Goal: Transaction & Acquisition: Purchase product/service

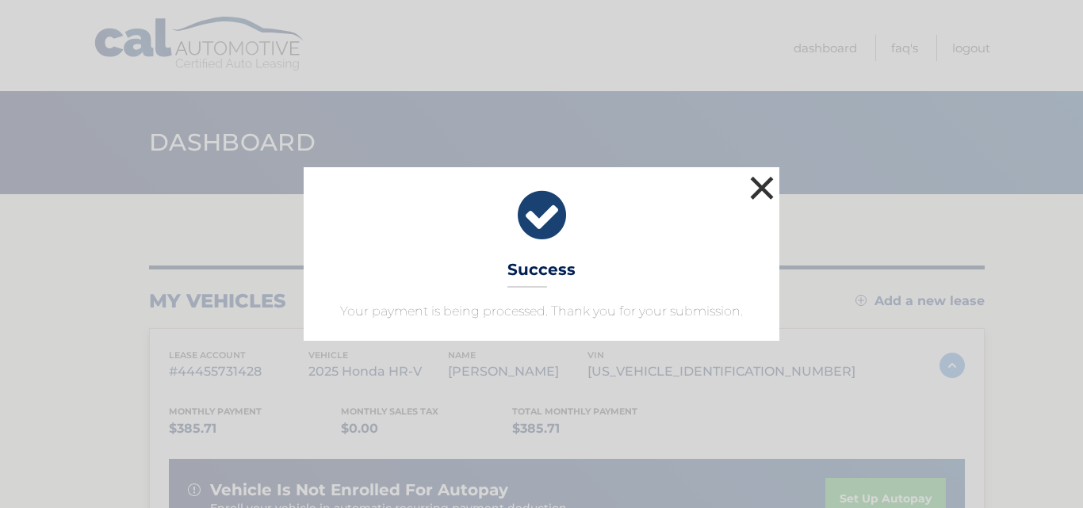
click at [774, 197] on button "×" at bounding box center [762, 188] width 32 height 32
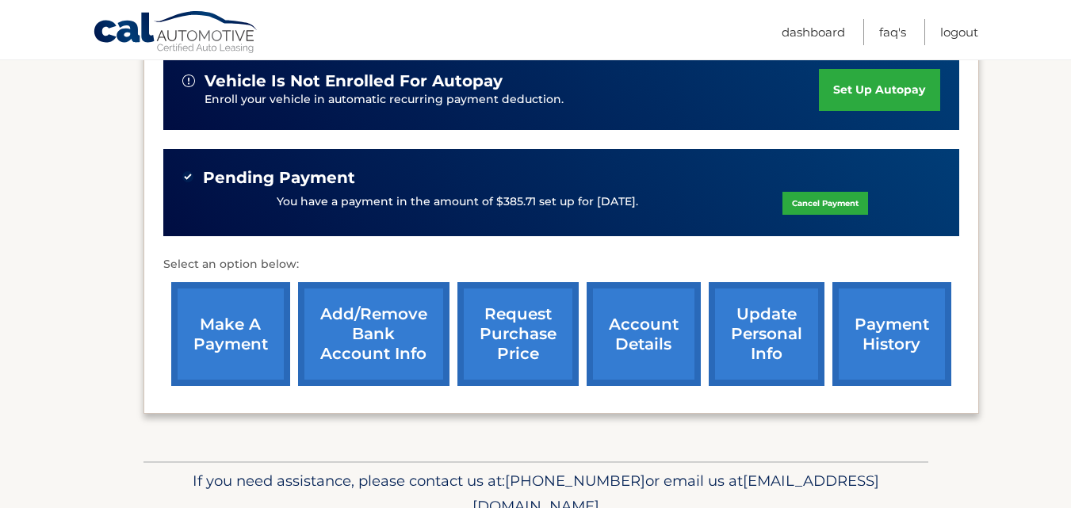
scroll to position [429, 0]
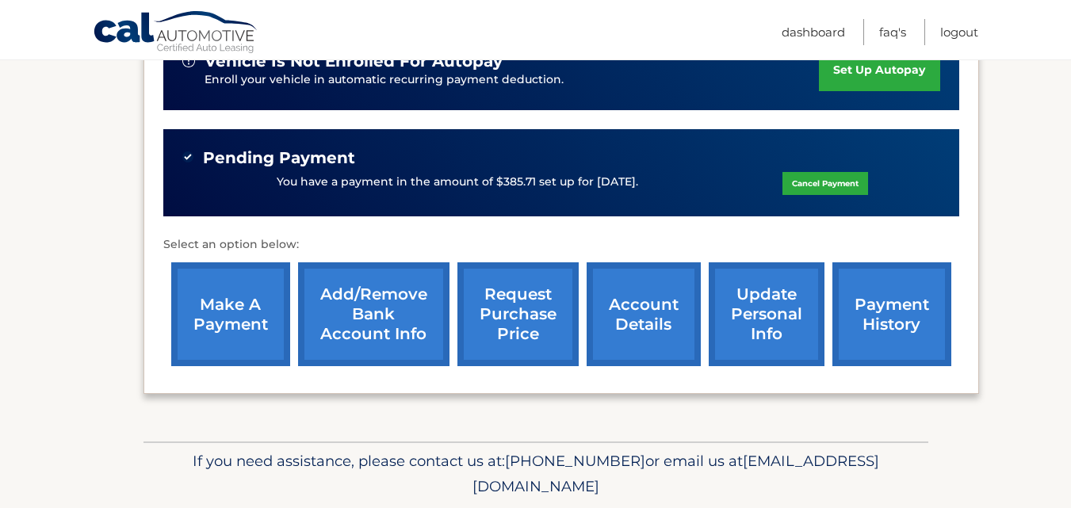
click at [225, 305] on link "make a payment" at bounding box center [230, 314] width 119 height 104
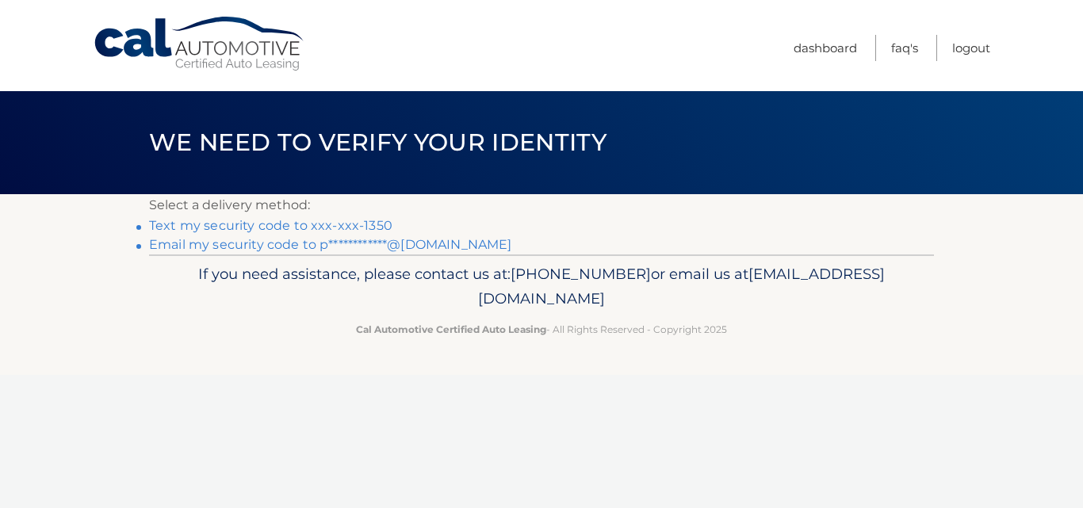
click at [338, 219] on link "Text my security code to xxx-xxx-1350" at bounding box center [270, 225] width 243 height 15
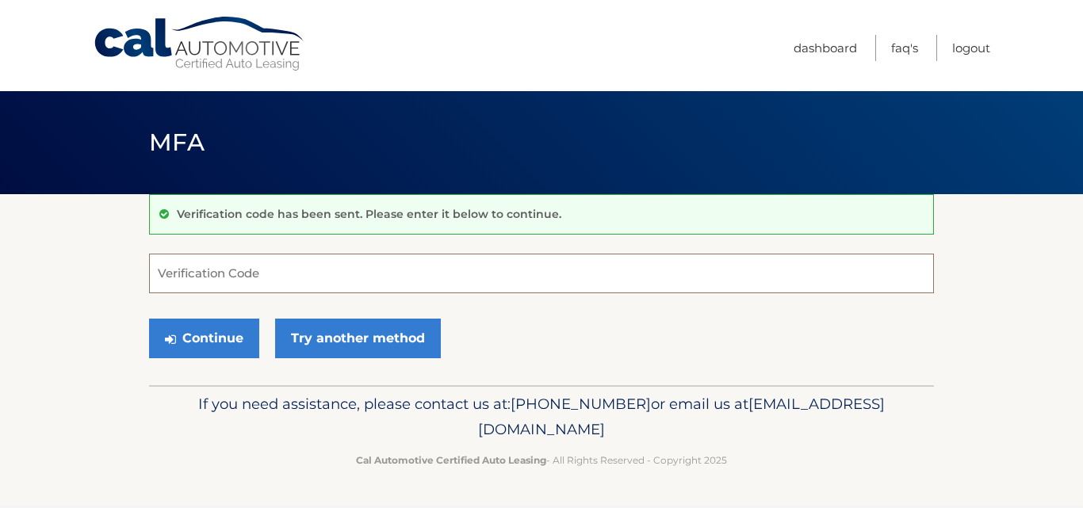
click at [205, 270] on input "Verification Code" at bounding box center [541, 274] width 785 height 40
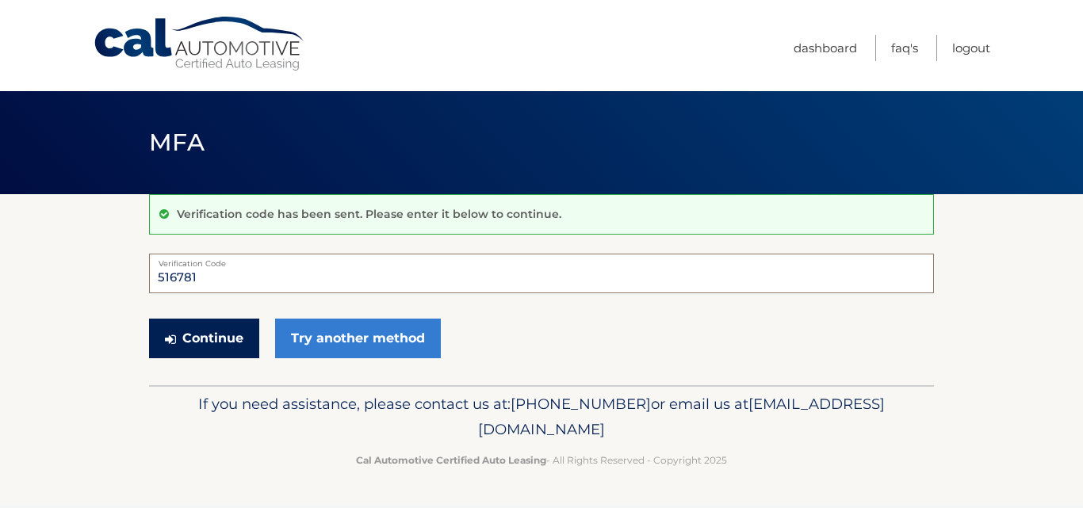
type input "516781"
drag, startPoint x: 228, startPoint y: 336, endPoint x: 250, endPoint y: 326, distance: 23.8
click at [232, 334] on button "Continue" at bounding box center [204, 339] width 110 height 40
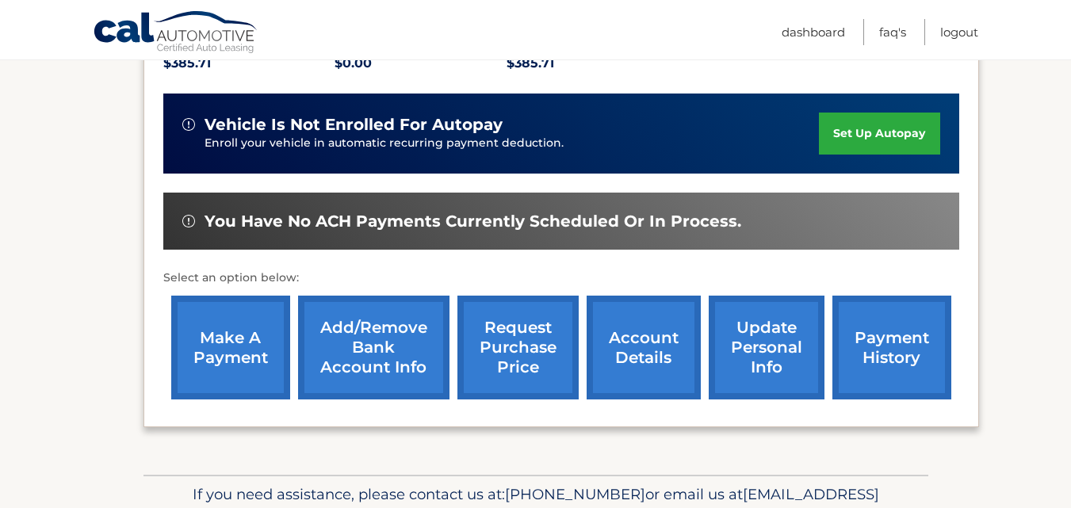
scroll to position [367, 0]
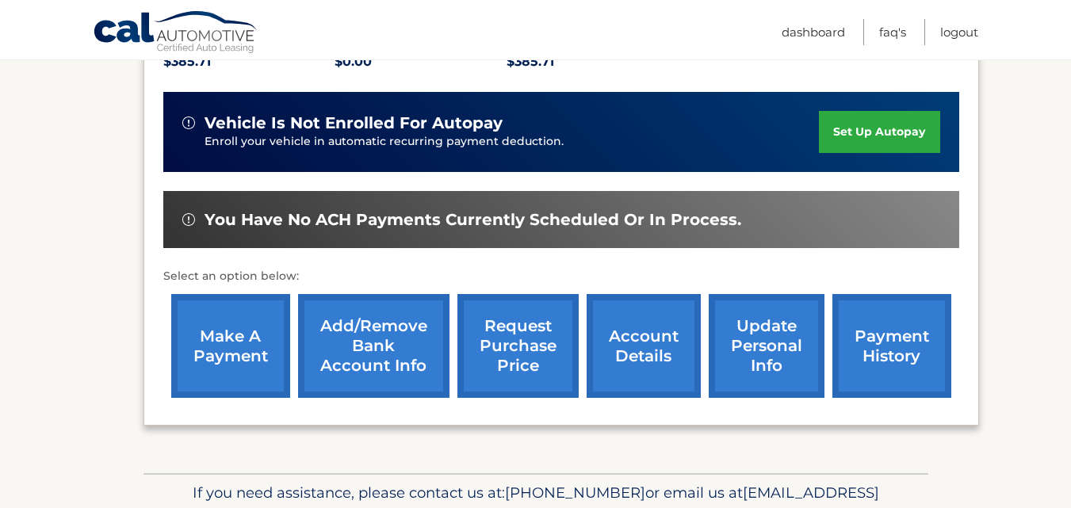
click at [213, 342] on link "make a payment" at bounding box center [230, 346] width 119 height 104
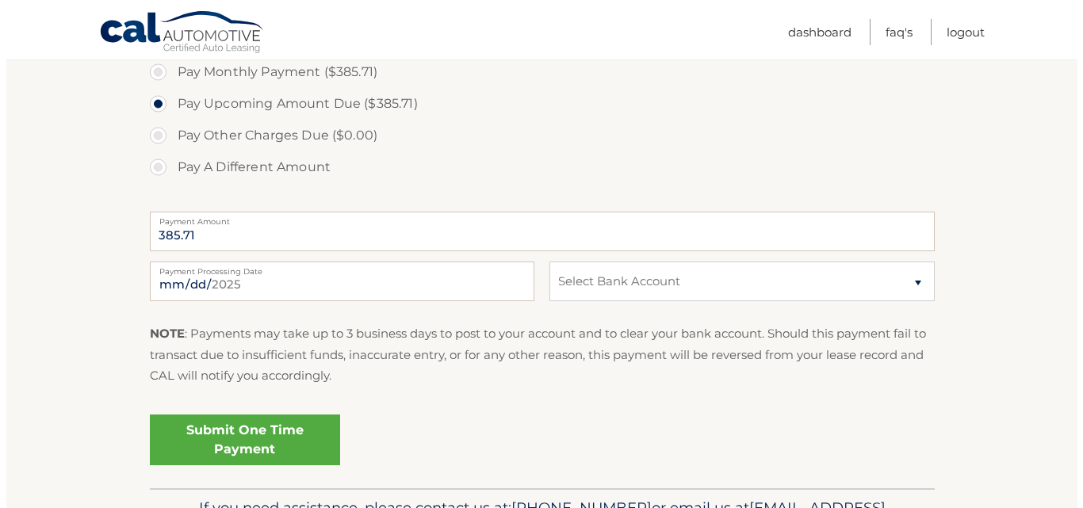
scroll to position [526, 0]
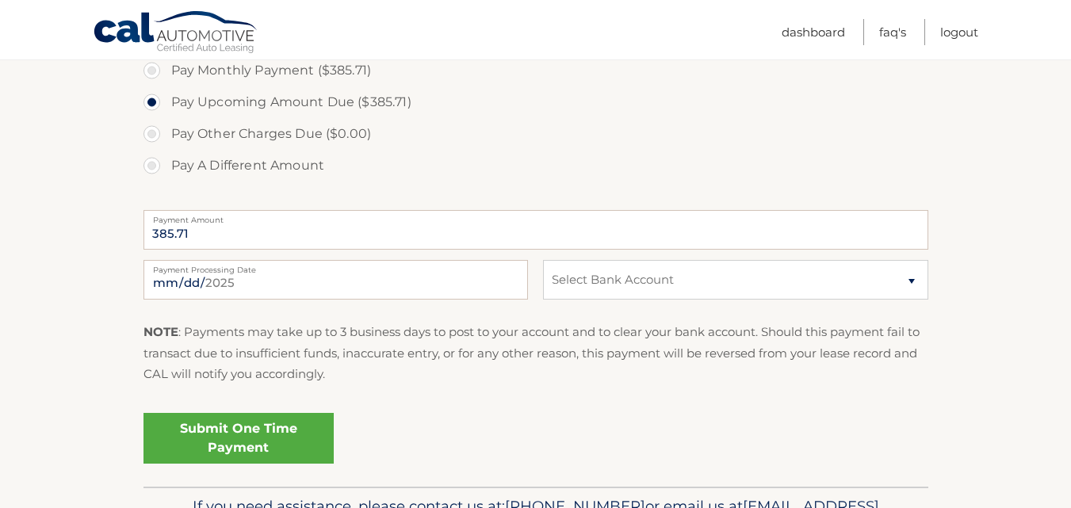
click at [243, 439] on link "Submit One Time Payment" at bounding box center [239, 438] width 190 height 51
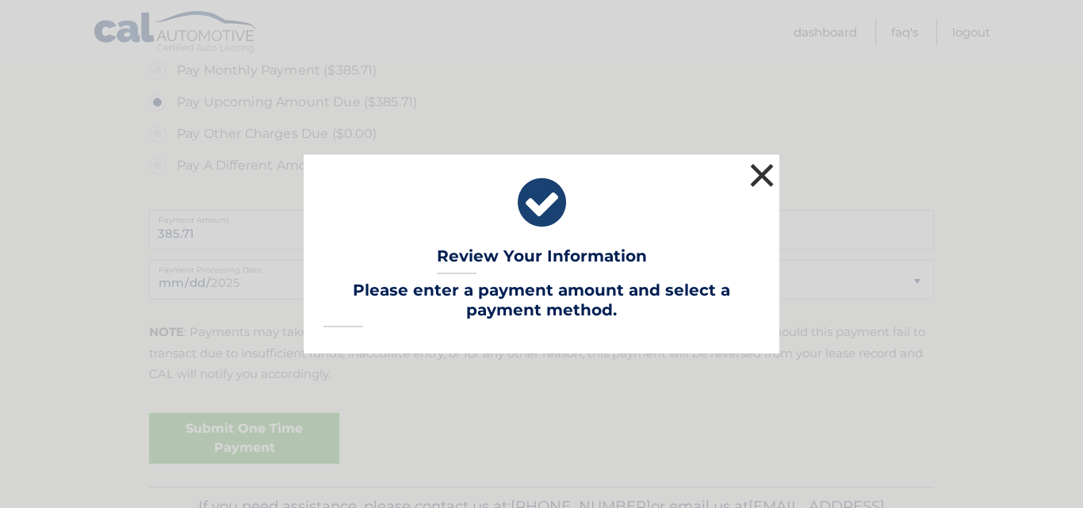
click at [763, 175] on button "×" at bounding box center [762, 175] width 32 height 32
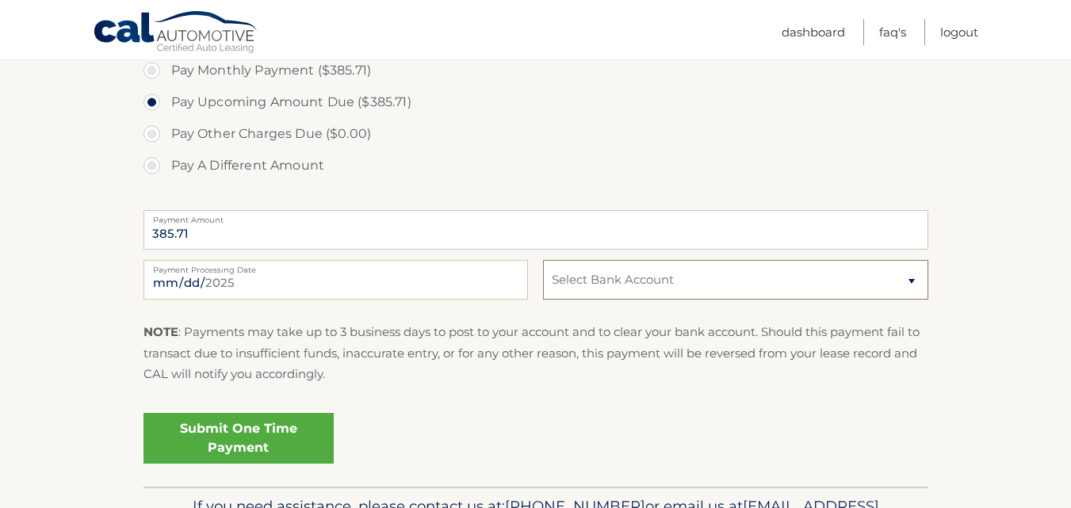
click at [909, 281] on select "Select Bank Account Checking BANK OF AMERICA N.A. *****6117 Checking TD BANK, N…" at bounding box center [735, 280] width 385 height 40
select select "YmUwOWQxZjgtMThiYy00ODBjLWE5ODgtMzZiOTg2YTkwMzQz"
click at [543, 260] on select "Select Bank Account Checking BANK OF AMERICA N.A. *****6117 Checking TD BANK, N…" at bounding box center [735, 280] width 385 height 40
click at [244, 436] on link "Submit One Time Payment" at bounding box center [239, 438] width 190 height 51
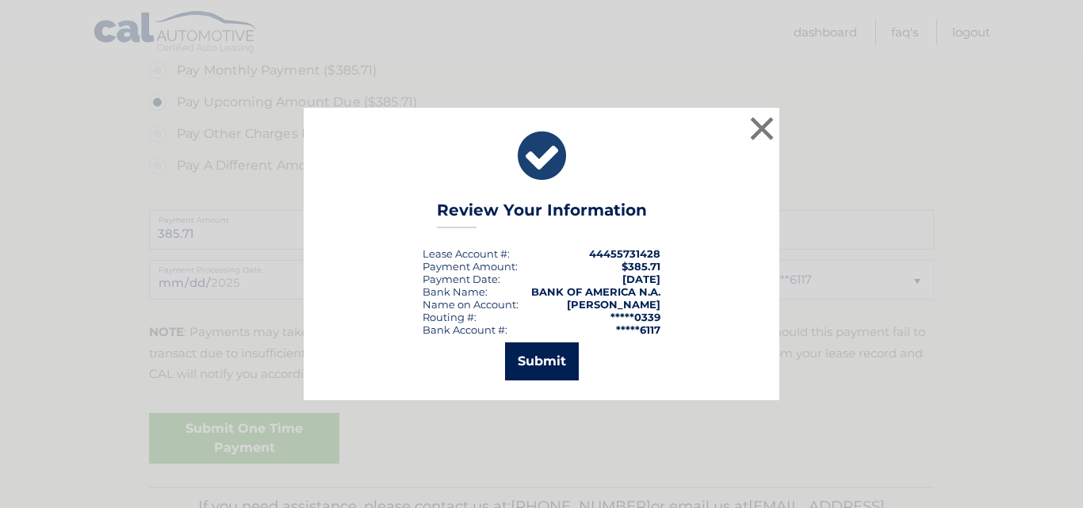
click at [557, 358] on button "Submit" at bounding box center [542, 362] width 74 height 38
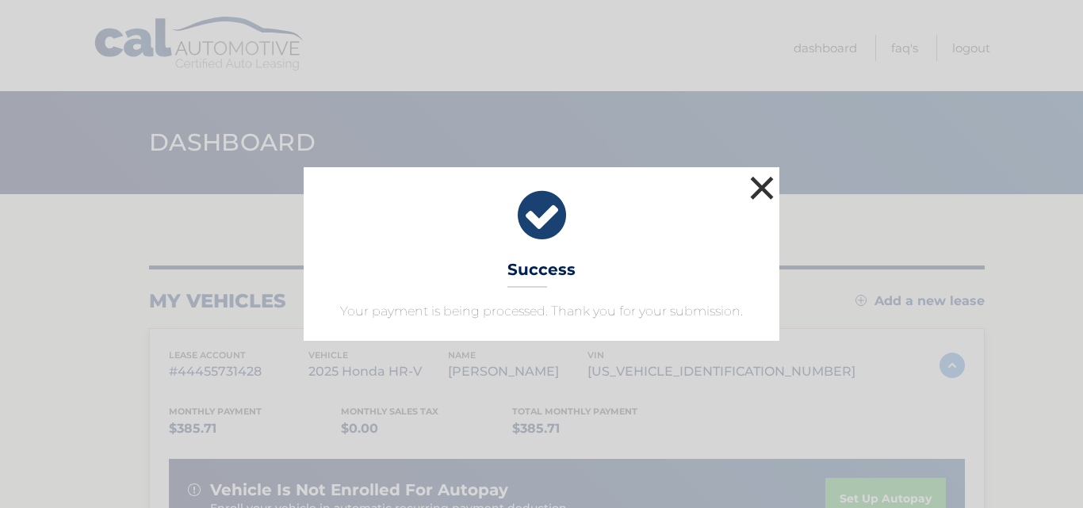
click at [766, 188] on button "×" at bounding box center [762, 188] width 32 height 32
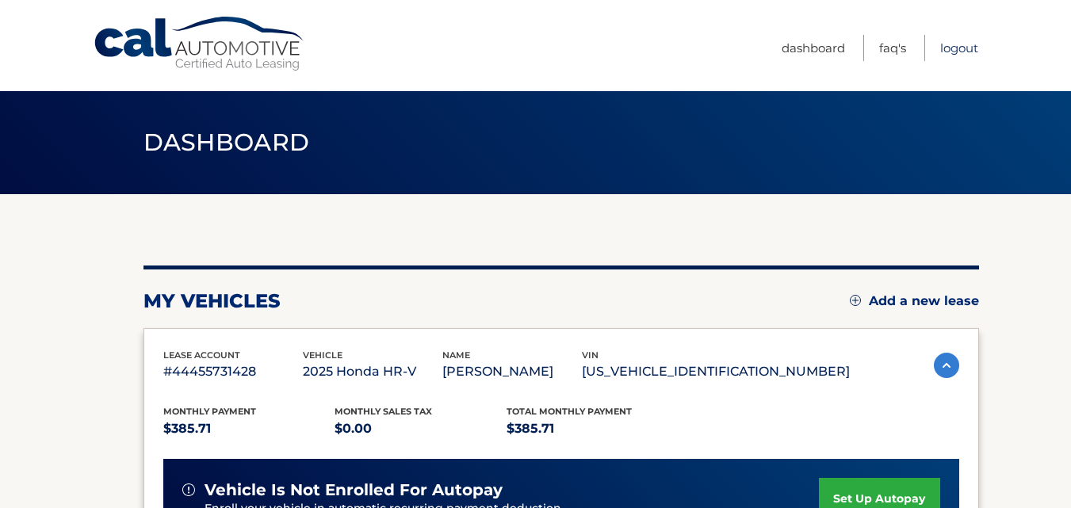
click at [963, 46] on link "Logout" at bounding box center [959, 48] width 38 height 26
